Goal: Task Accomplishment & Management: Manage account settings

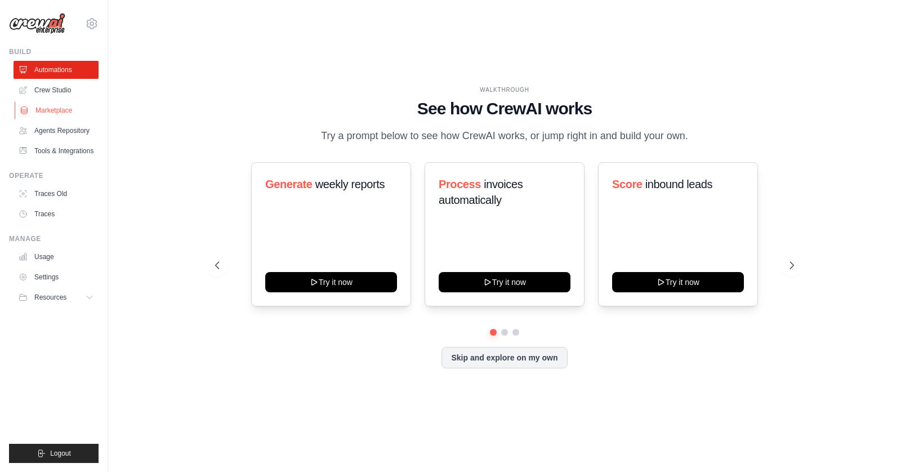
click at [62, 112] on link "Marketplace" at bounding box center [57, 110] width 85 height 18
click at [88, 28] on icon at bounding box center [92, 24] width 14 height 14
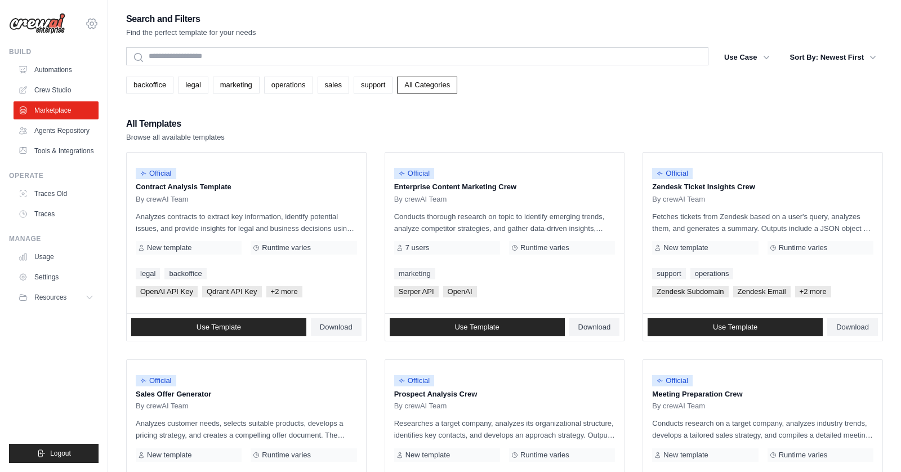
click at [90, 24] on icon at bounding box center [91, 23] width 3 height 3
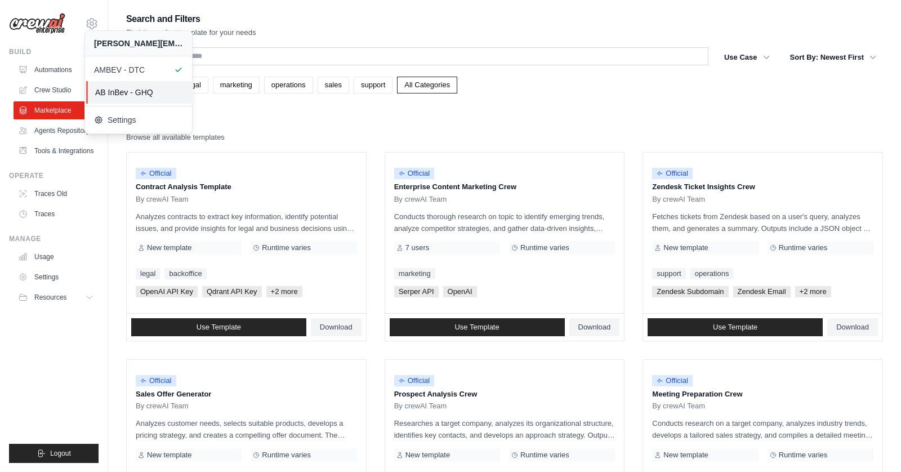
click at [121, 94] on span "AB InBev - GHQ" at bounding box center [139, 92] width 89 height 11
click at [146, 94] on span "AB InBev - GHQ" at bounding box center [139, 92] width 89 height 11
click at [110, 97] on link "AB InBev - GHQ" at bounding box center [139, 92] width 107 height 23
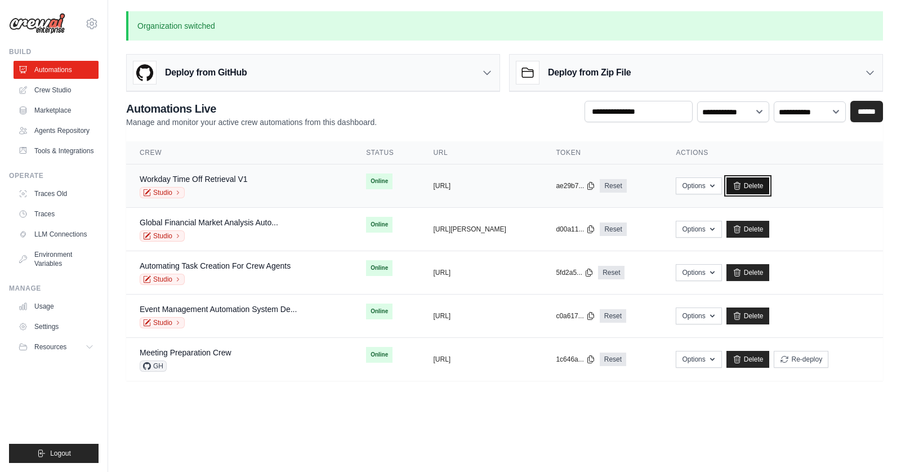
click at [762, 183] on link "Delete" at bounding box center [748, 185] width 43 height 17
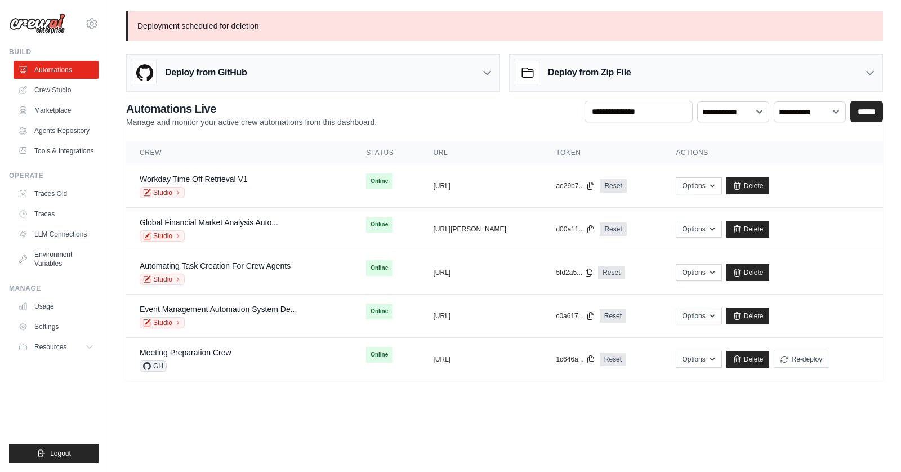
click at [441, 428] on body "[PERSON_NAME][EMAIL_ADDRESS][PERSON_NAME][DOMAIN_NAME] AMBEV - DTC AB InBev - G…" at bounding box center [450, 236] width 901 height 472
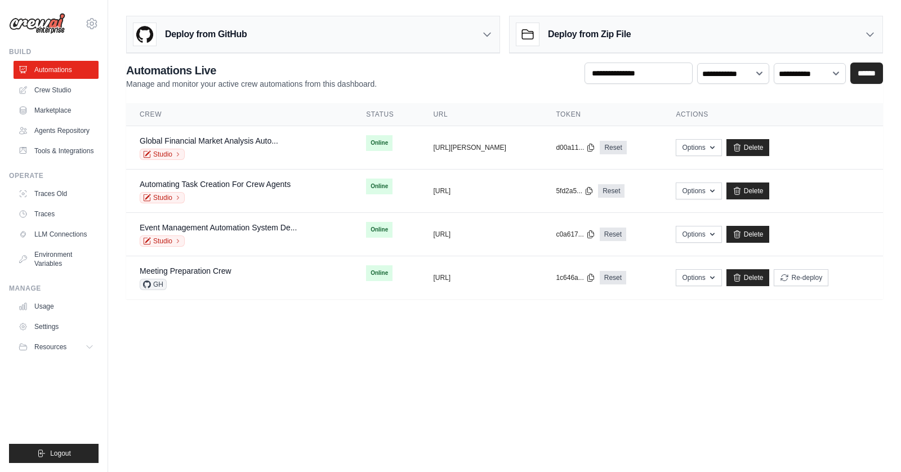
click at [466, 342] on body "[PERSON_NAME][EMAIL_ADDRESS][PERSON_NAME][DOMAIN_NAME] AMBEV - DTC AB InBev - G…" at bounding box center [450, 236] width 901 height 472
